Goal: Information Seeking & Learning: Learn about a topic

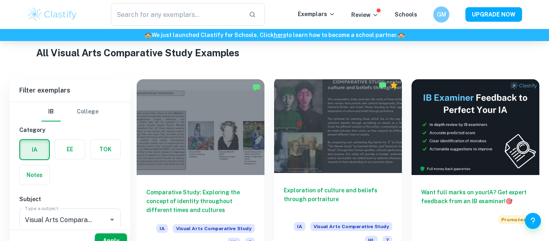
scroll to position [308, 0]
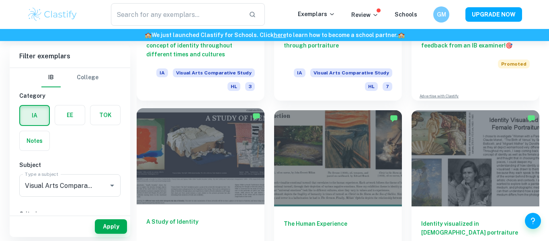
click at [189, 141] on div at bounding box center [201, 156] width 128 height 96
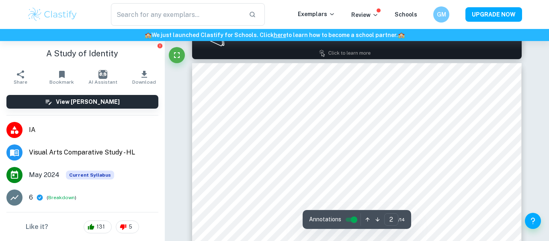
scroll to position [308, 0]
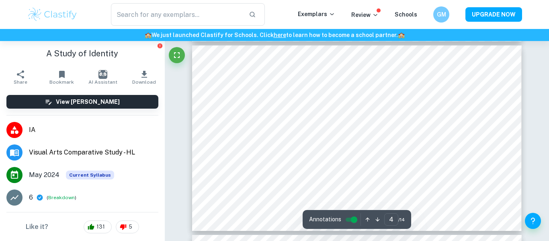
type input "5"
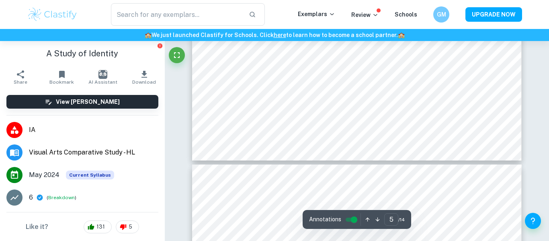
scroll to position [965, 0]
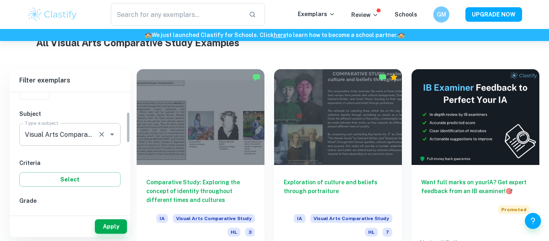
scroll to position [76, 0]
click at [102, 180] on button "Select" at bounding box center [69, 178] width 101 height 14
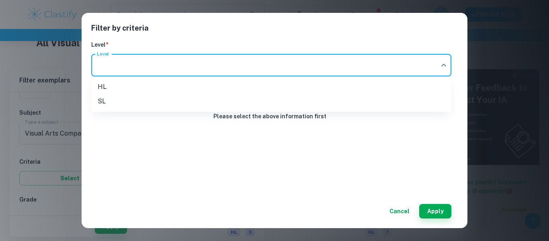
click at [461, 38] on div at bounding box center [274, 120] width 549 height 241
click at [402, 219] on div "Filter by criteria Level * Level ​ Level Please select the above information fi…" at bounding box center [275, 120] width 386 height 215
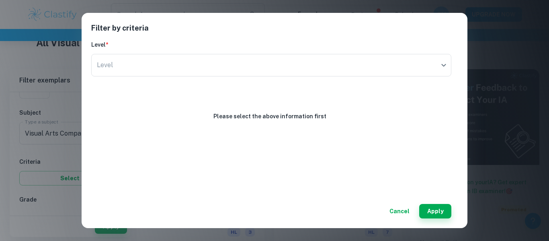
click at [399, 214] on button "Cancel" at bounding box center [399, 211] width 27 height 14
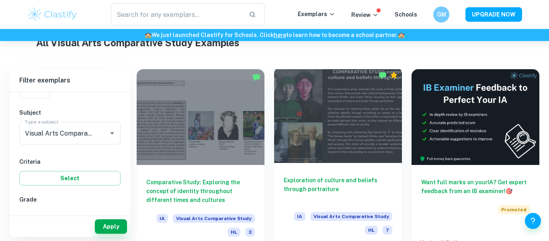
scroll to position [56, 0]
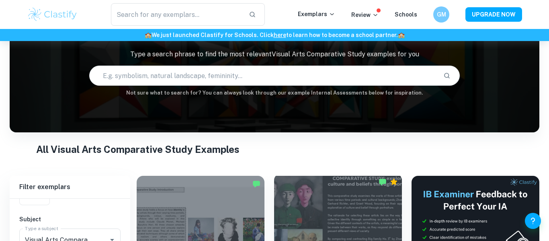
click at [321, 226] on div at bounding box center [338, 221] width 128 height 96
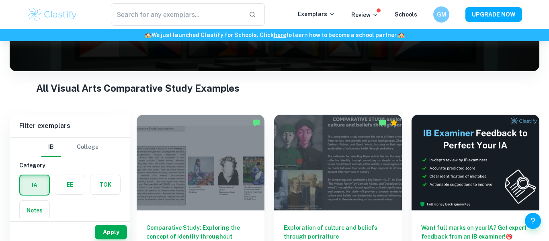
scroll to position [122, 0]
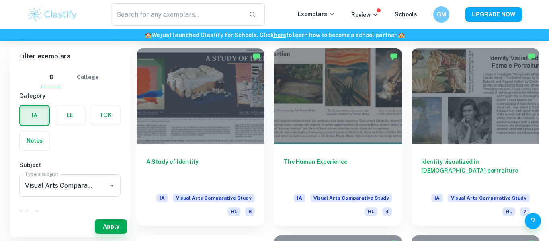
scroll to position [369, 0]
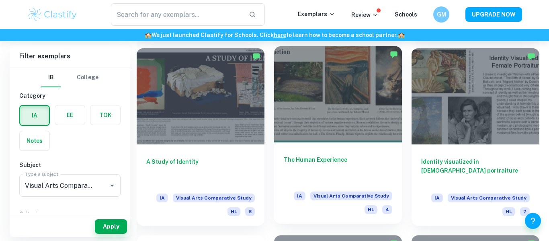
click at [318, 109] on div at bounding box center [338, 94] width 128 height 96
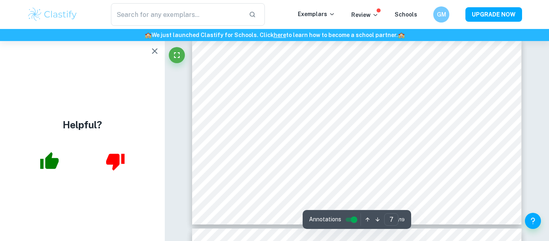
scroll to position [1251, 0]
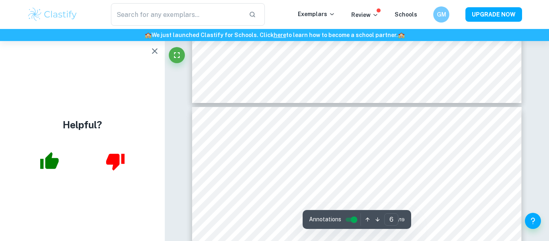
type input "5"
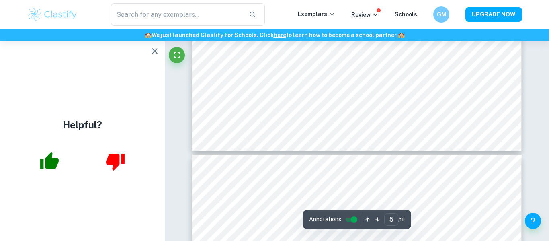
scroll to position [945, 0]
